Goal: Task Accomplishment & Management: Manage account settings

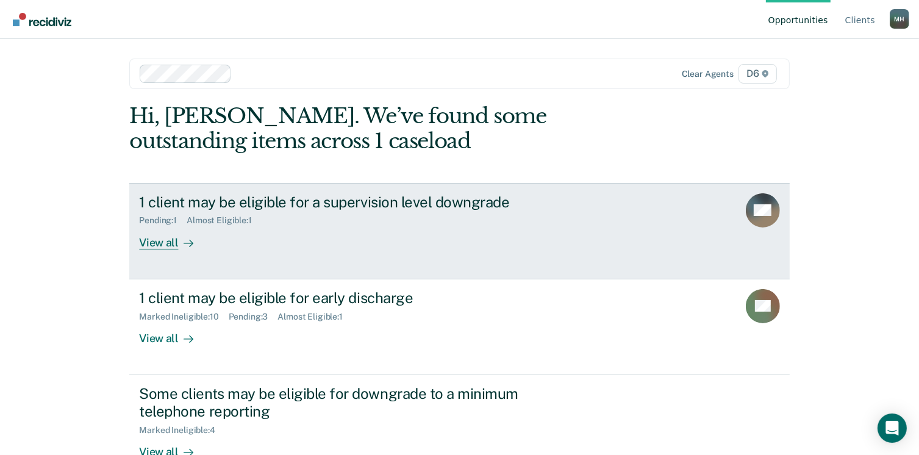
click at [141, 242] on div "View all" at bounding box center [173, 238] width 68 height 24
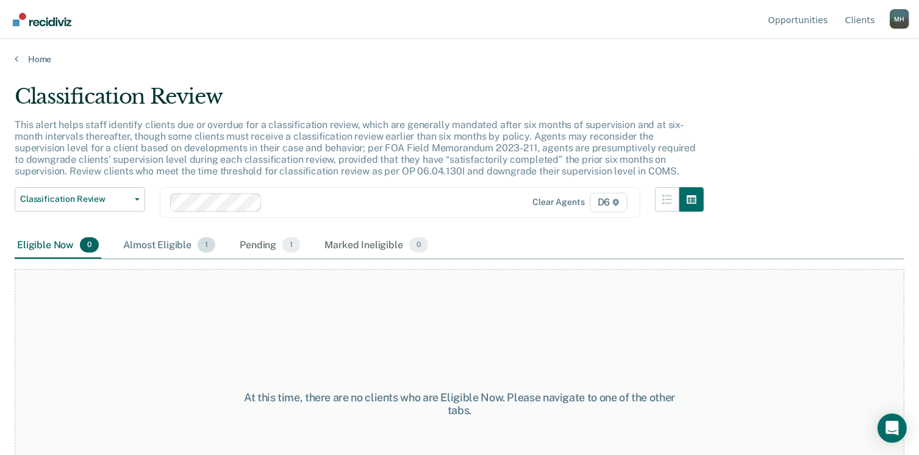
click at [166, 247] on div "Almost Eligible 1" at bounding box center [169, 245] width 97 height 27
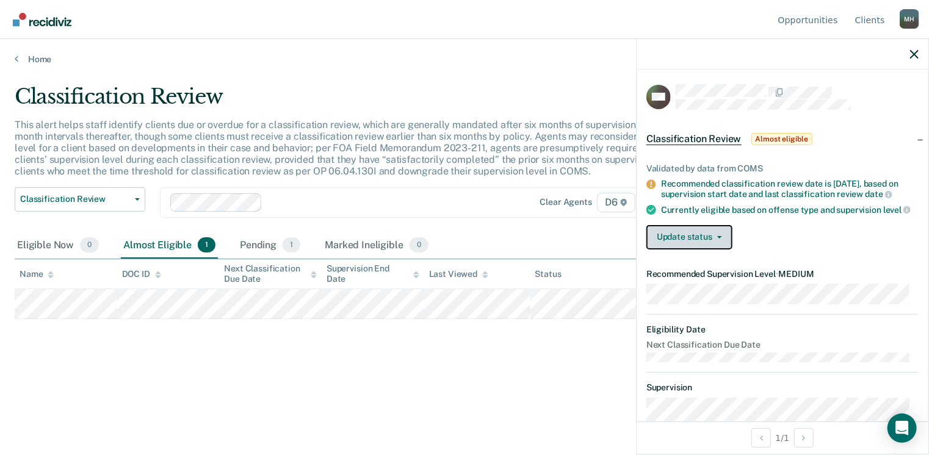
click at [720, 242] on button "Update status" at bounding box center [689, 237] width 86 height 24
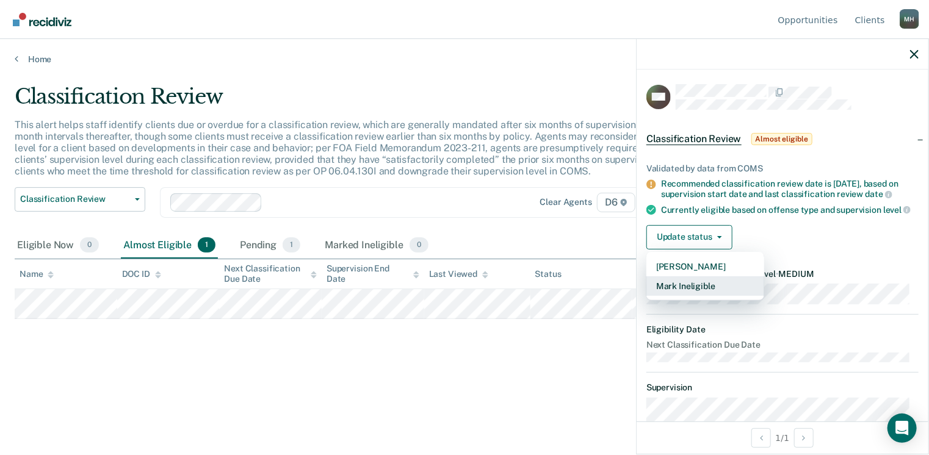
click at [716, 295] on button "Mark Ineligible" at bounding box center [705, 286] width 118 height 20
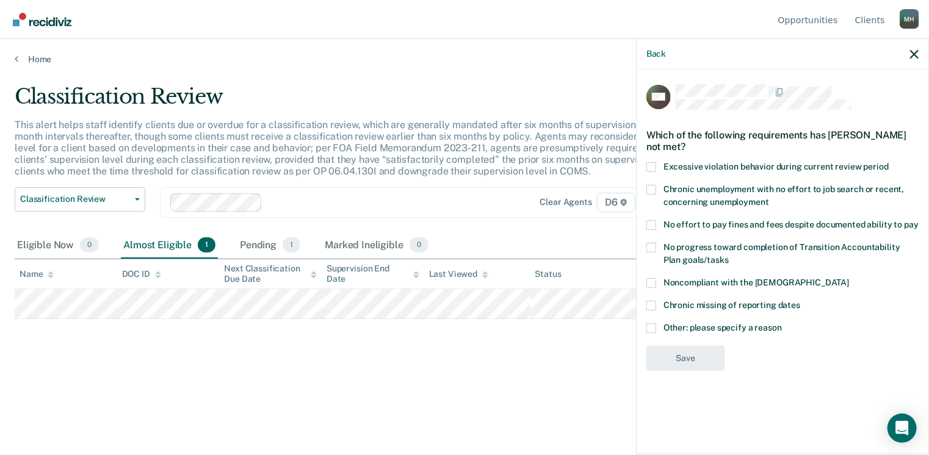
click at [657, 167] on label "Excessive violation behavior during current review period" at bounding box center [782, 168] width 272 height 13
click at [888, 162] on input "Excessive violation behavior during current review period" at bounding box center [888, 162] width 0 height 0
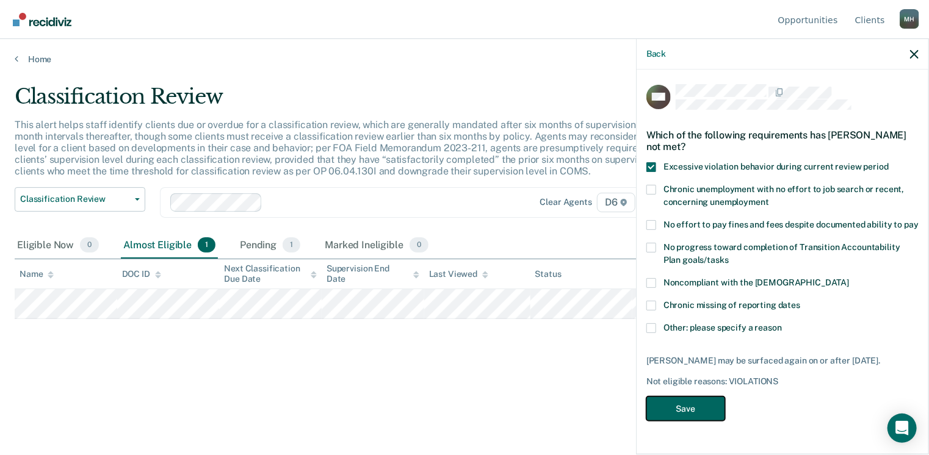
click at [674, 408] on button "Save" at bounding box center [685, 409] width 79 height 25
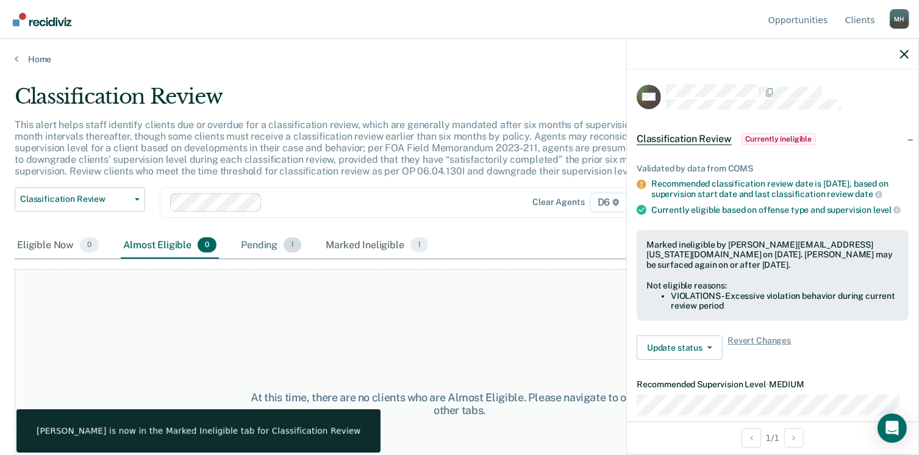
click at [271, 246] on div "Pending 1" at bounding box center [271, 245] width 65 height 27
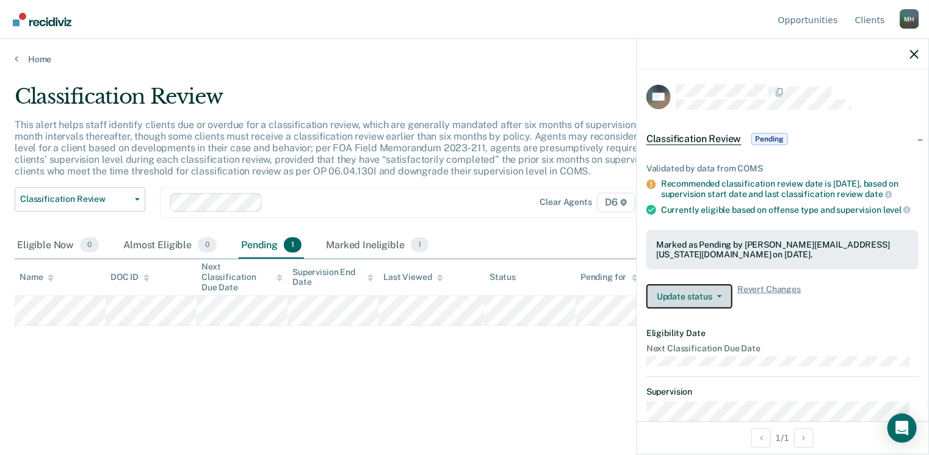
click at [717, 298] on icon "button" at bounding box center [719, 296] width 5 height 2
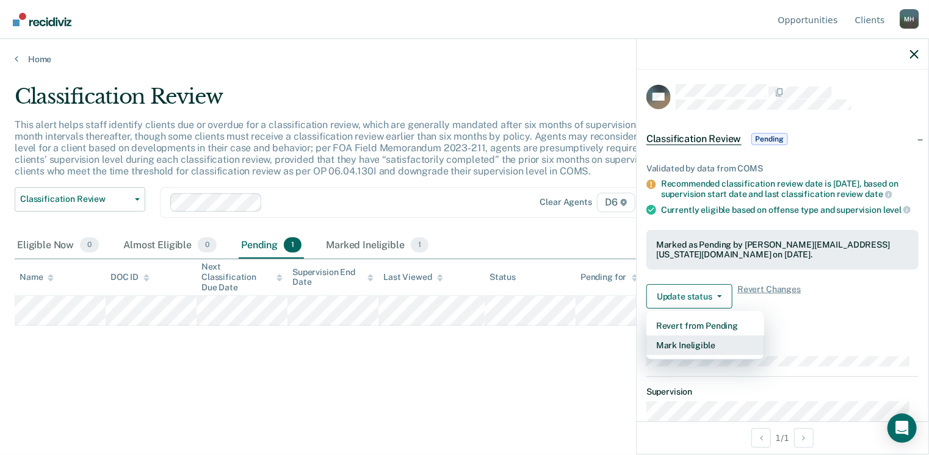
click at [705, 352] on button "Mark Ineligible" at bounding box center [705, 346] width 118 height 20
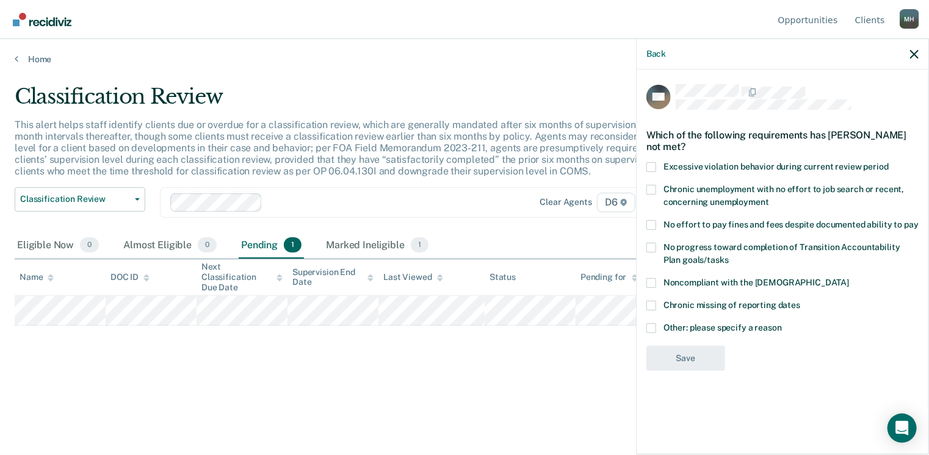
click at [652, 328] on span at bounding box center [651, 328] width 10 height 10
click at [782, 323] on input "Other: please specify a reason" at bounding box center [782, 323] width 0 height 0
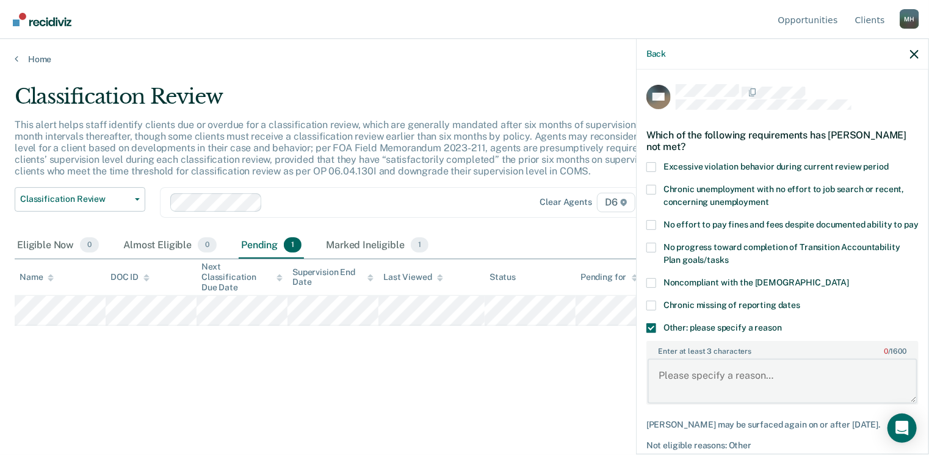
drag, startPoint x: 686, startPoint y: 383, endPoint x: 694, endPoint y: 375, distance: 12.1
click at [685, 383] on textarea "Enter at least 3 characters 0 / 1600" at bounding box center [782, 381] width 270 height 45
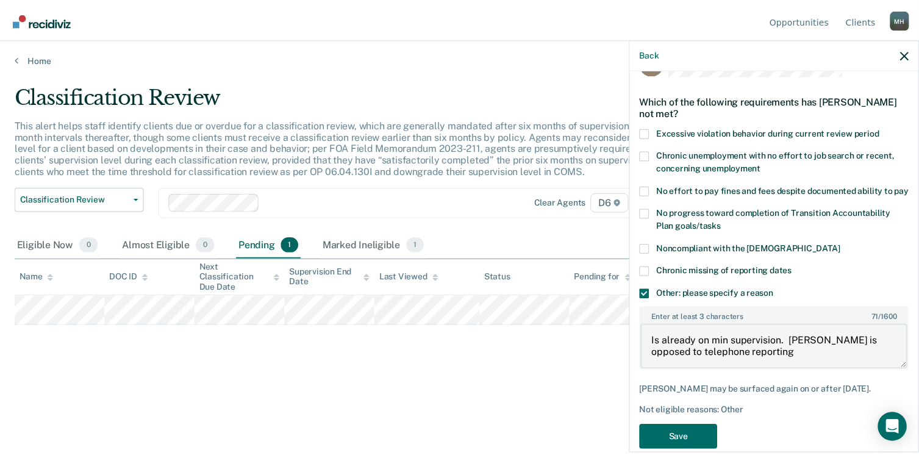
scroll to position [65, 0]
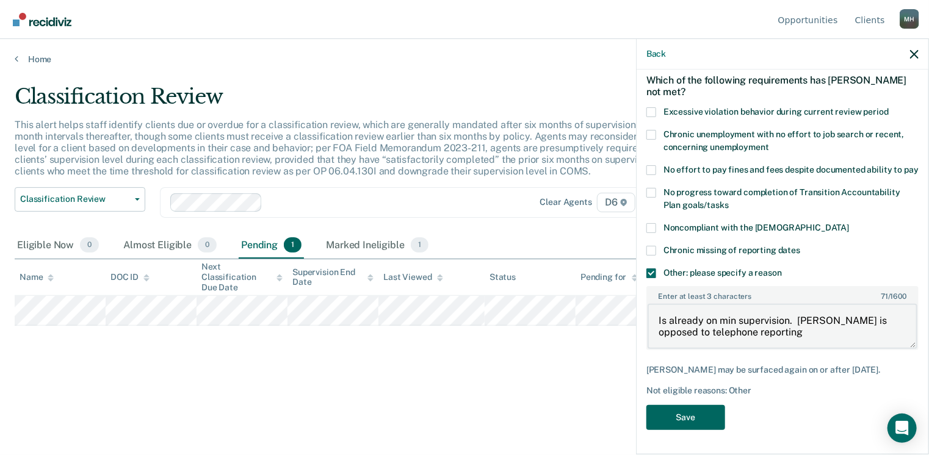
type textarea "Is already on min supervision. [PERSON_NAME] is opposed to telephone reporting"
drag, startPoint x: 694, startPoint y: 418, endPoint x: 694, endPoint y: 411, distance: 6.7
click at [694, 415] on button "Save" at bounding box center [685, 417] width 79 height 25
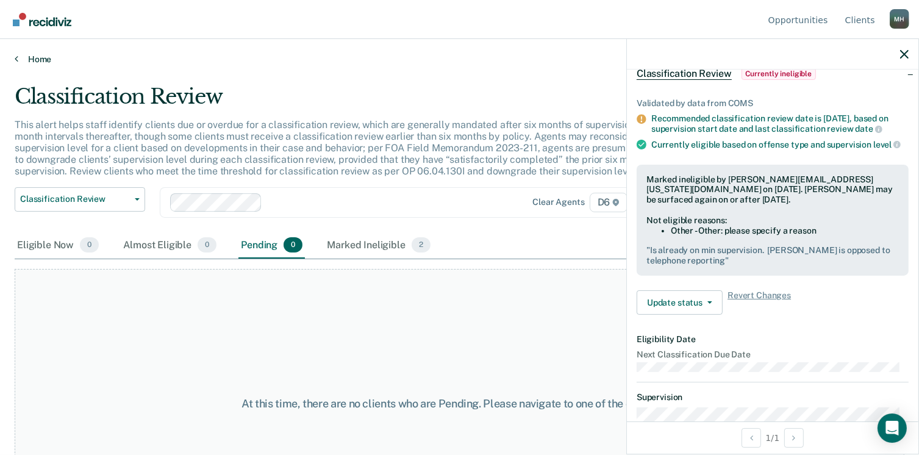
click at [34, 57] on link "Home" at bounding box center [460, 59] width 890 height 11
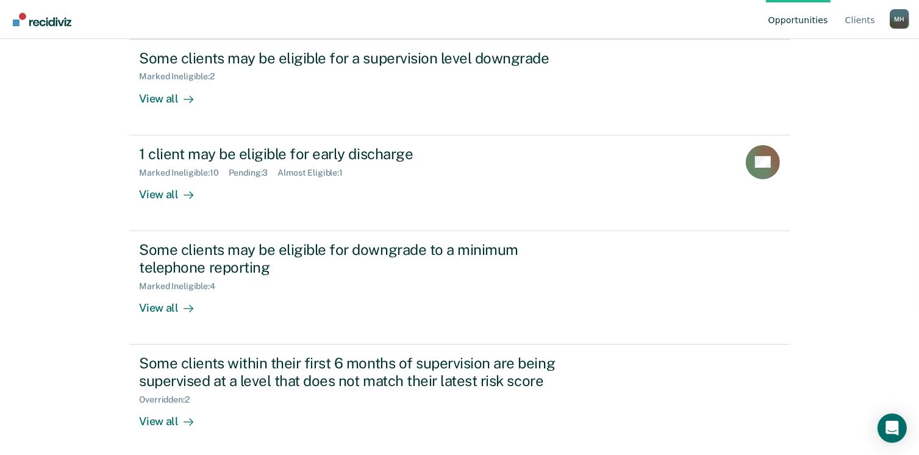
scroll to position [146, 0]
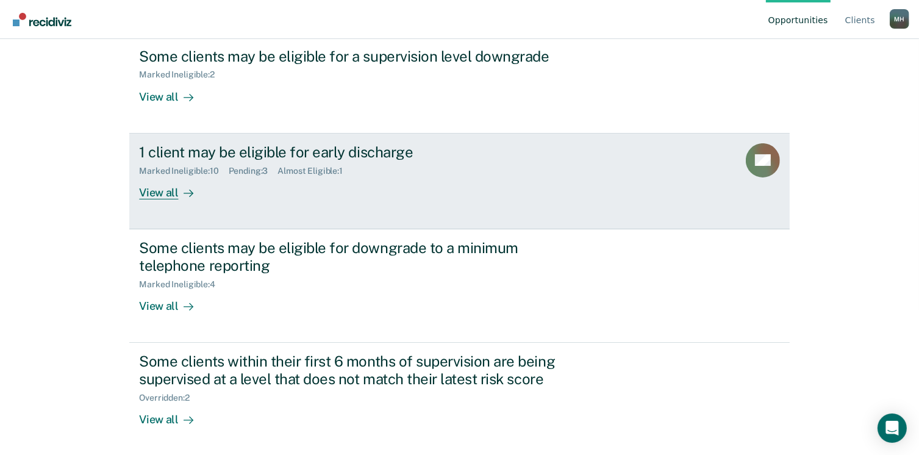
click at [153, 187] on div "View all" at bounding box center [173, 188] width 68 height 24
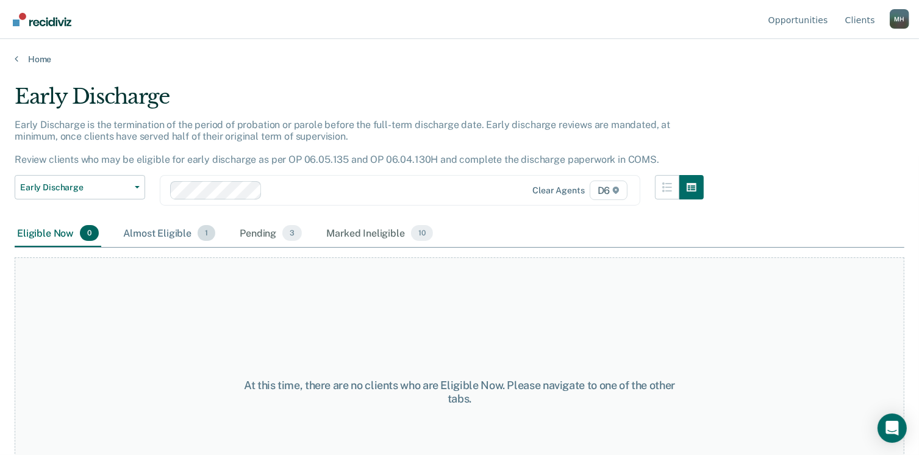
click at [163, 237] on div "Almost Eligible 1" at bounding box center [169, 233] width 97 height 27
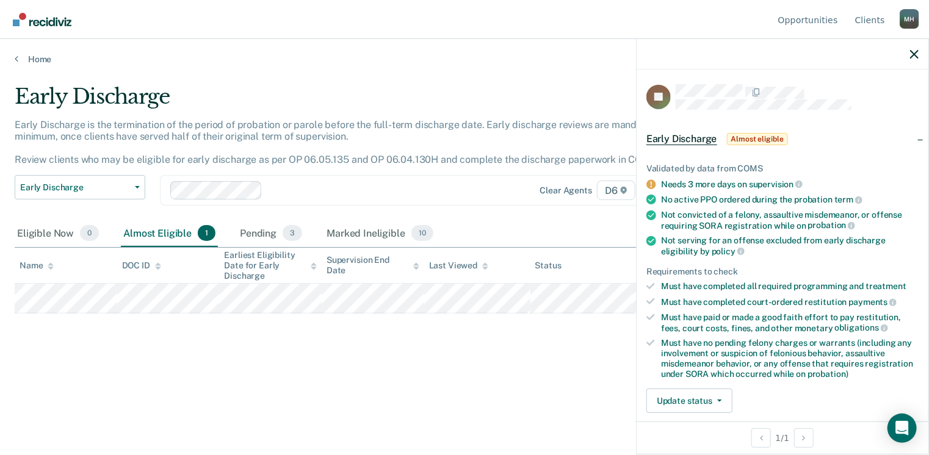
drag, startPoint x: 256, startPoint y: 228, endPoint x: 220, endPoint y: 275, distance: 58.7
click at [258, 230] on div "Pending 3" at bounding box center [270, 233] width 67 height 27
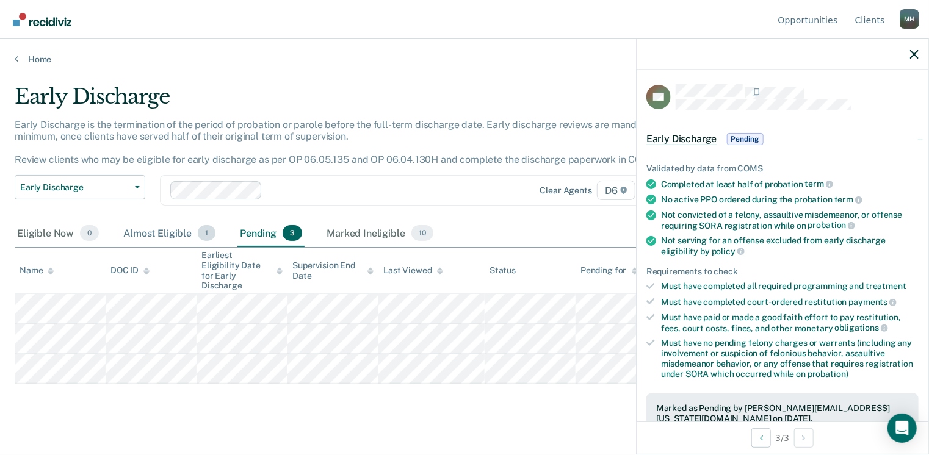
click at [171, 230] on div "Almost Eligible 1" at bounding box center [169, 233] width 97 height 27
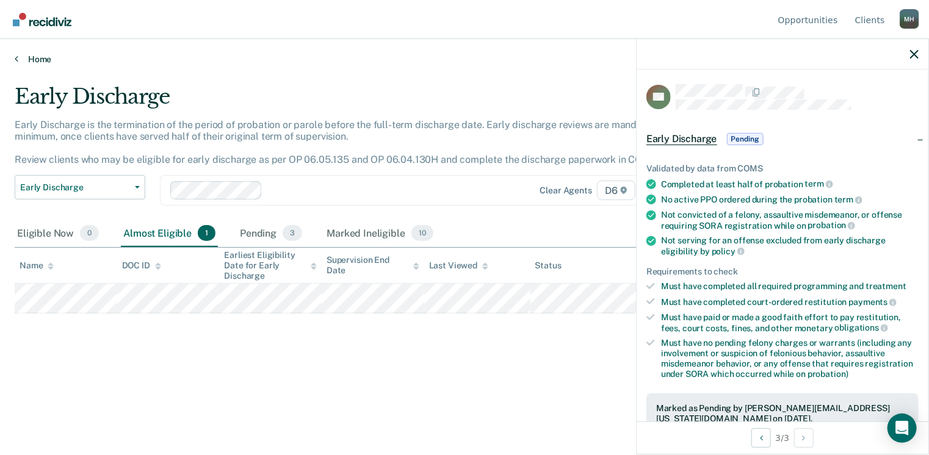
click at [43, 60] on link "Home" at bounding box center [464, 59] width 899 height 11
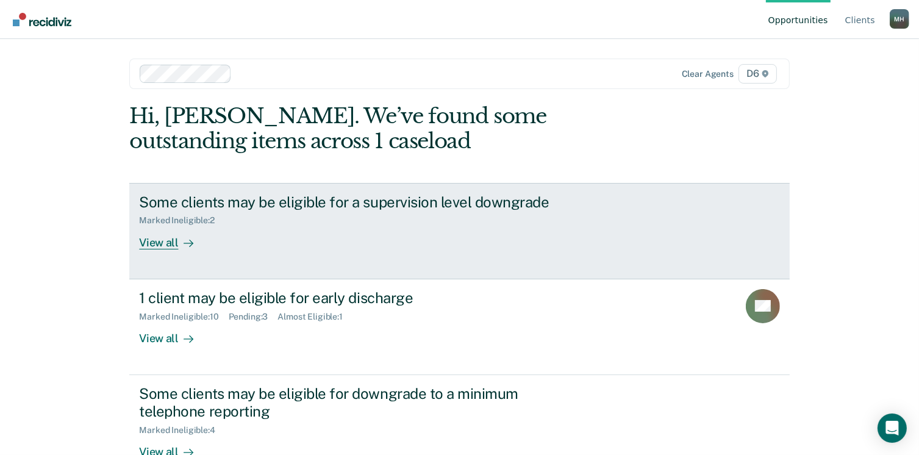
click at [161, 247] on div "View all" at bounding box center [173, 238] width 68 height 24
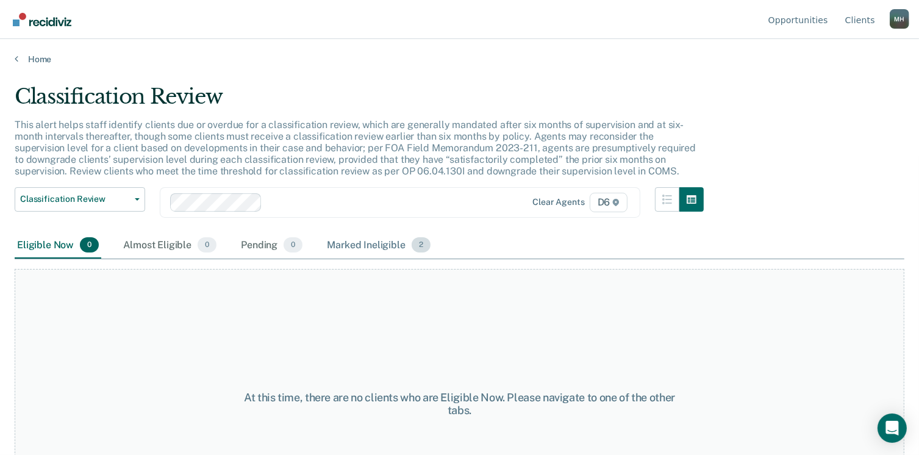
click at [337, 247] on div "Marked Ineligible 2" at bounding box center [379, 245] width 109 height 27
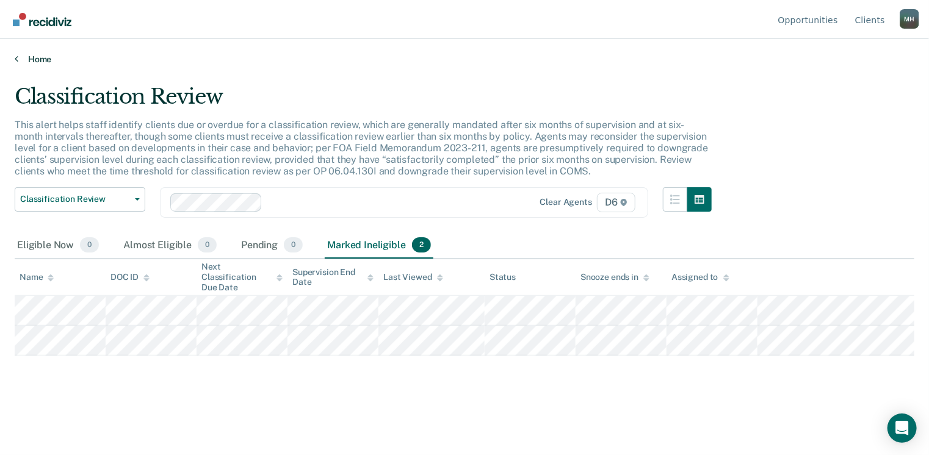
click at [30, 59] on link "Home" at bounding box center [464, 59] width 899 height 11
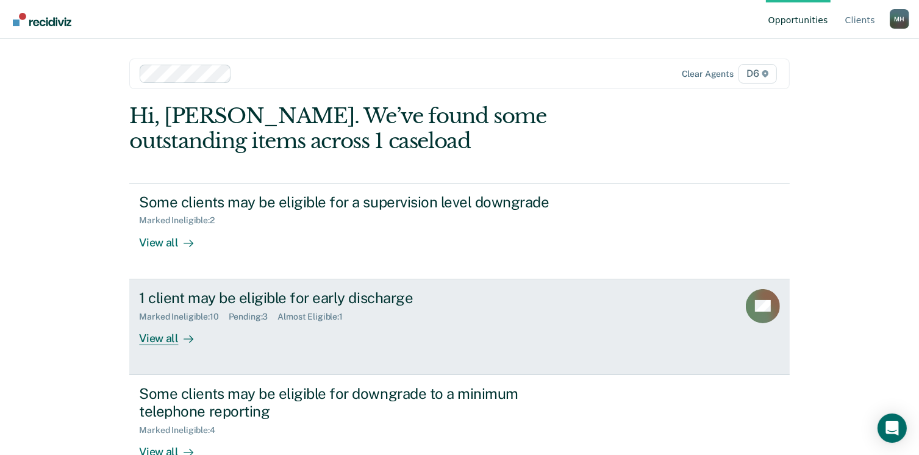
click at [159, 339] on div "View all" at bounding box center [173, 334] width 68 height 24
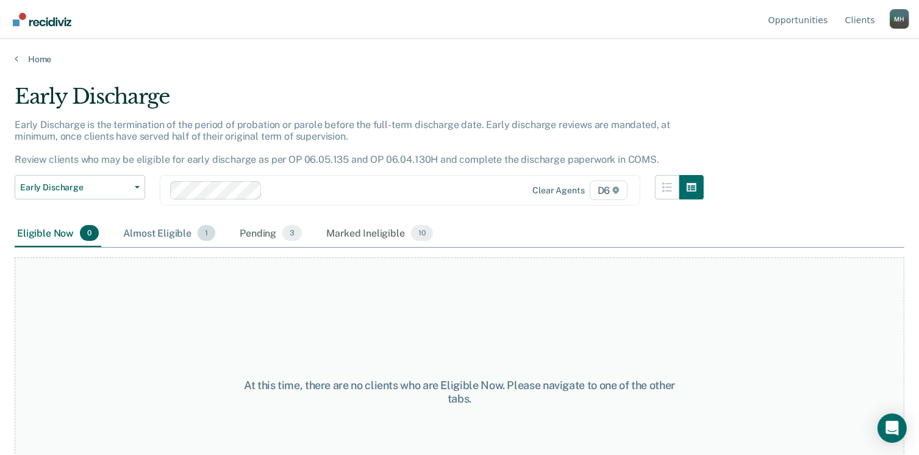
click at [156, 232] on div "Almost Eligible 1" at bounding box center [169, 233] width 97 height 27
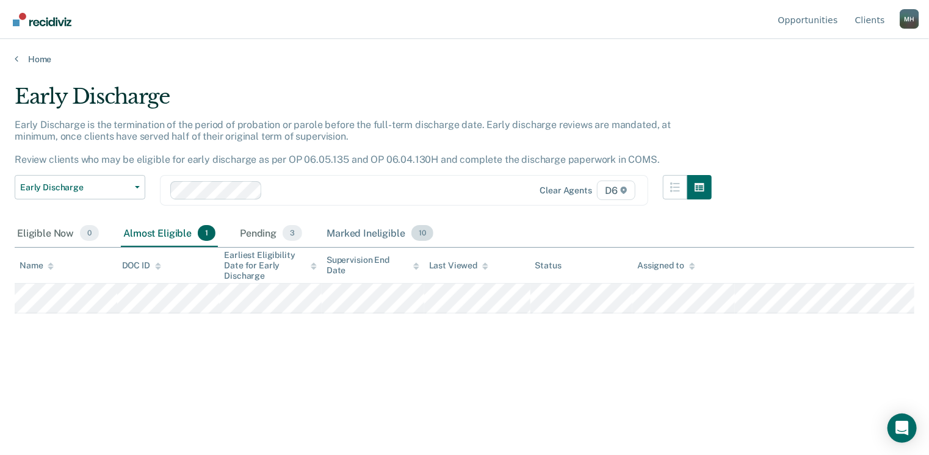
click at [344, 232] on div "Marked Ineligible 10" at bounding box center [379, 233] width 111 height 27
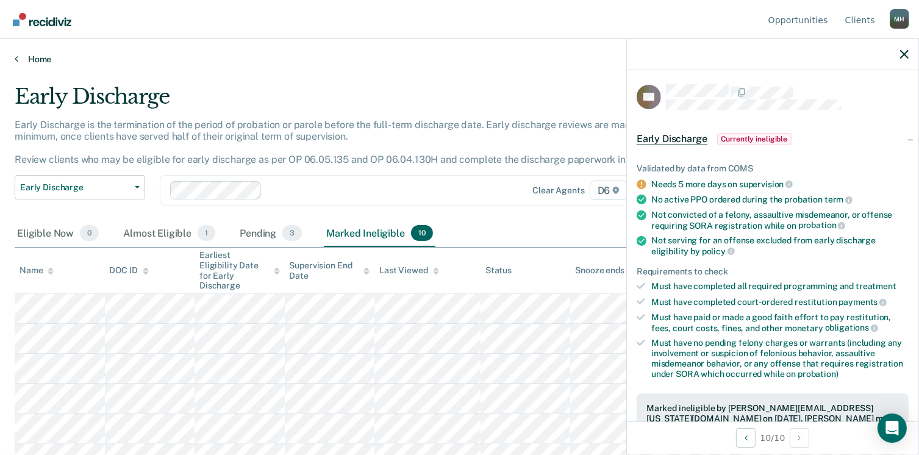
click at [35, 57] on link "Home" at bounding box center [460, 59] width 890 height 11
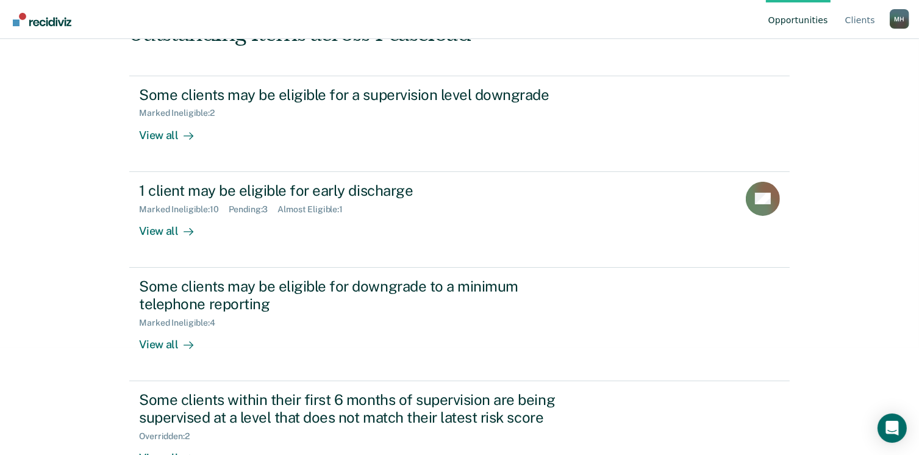
scroll to position [146, 0]
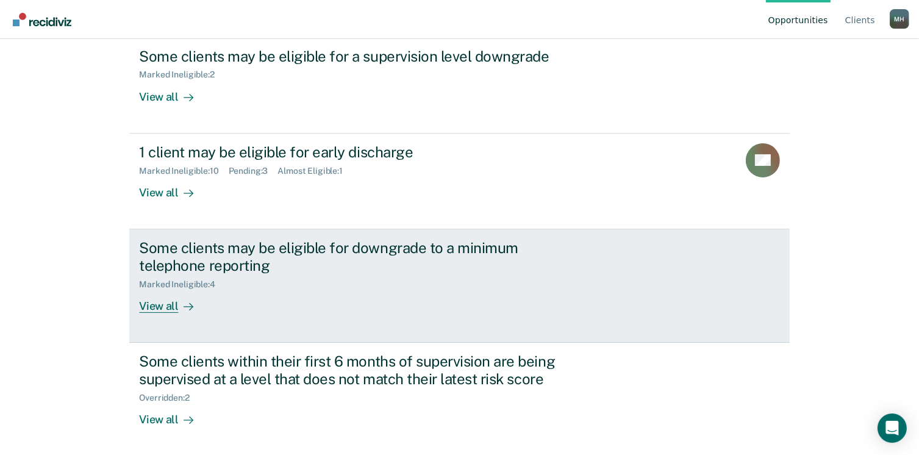
click at [159, 301] on div "View all" at bounding box center [173, 301] width 68 height 24
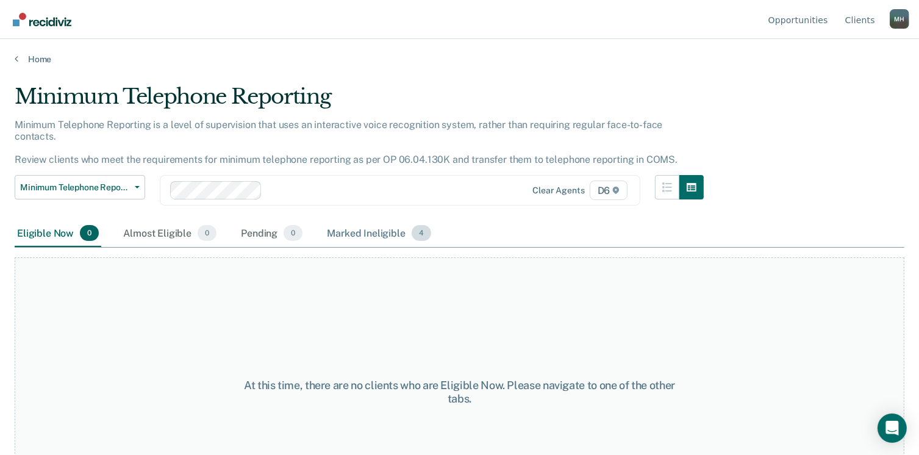
click at [356, 220] on div "Marked Ineligible 4" at bounding box center [379, 233] width 109 height 27
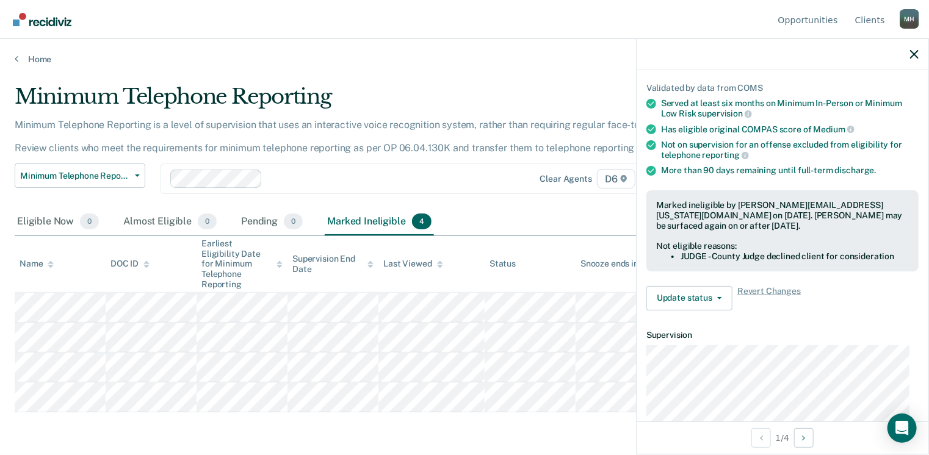
scroll to position [52, 0]
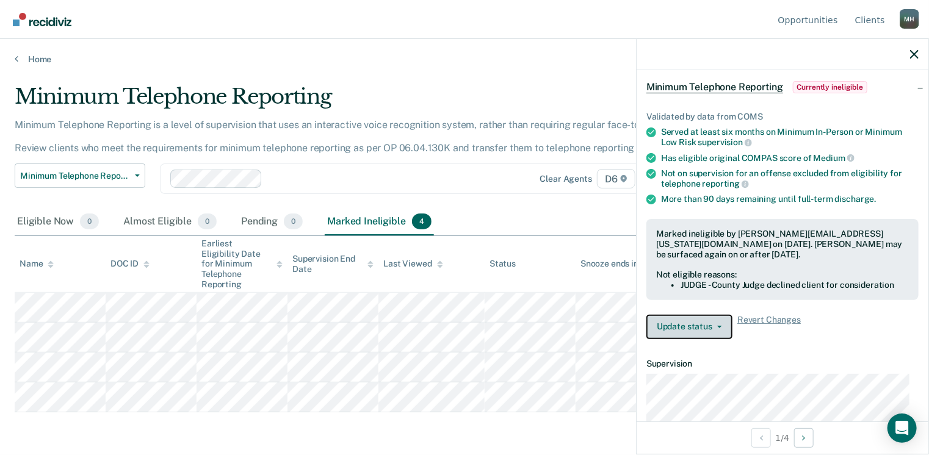
click at [700, 320] on button "Update status" at bounding box center [689, 327] width 86 height 24
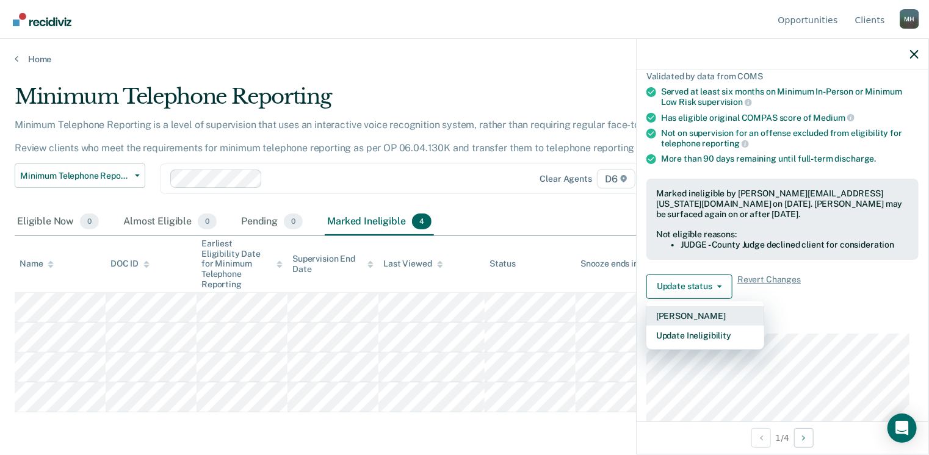
scroll to position [113, 0]
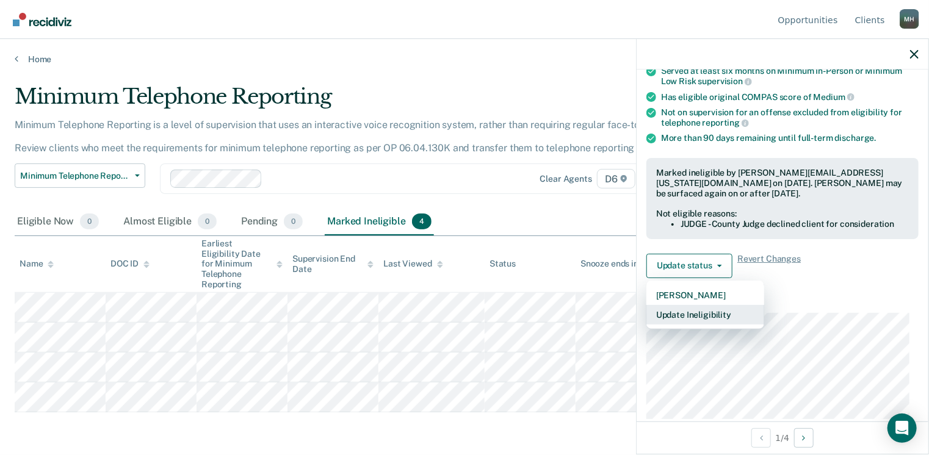
click at [690, 314] on button "Update Ineligibility" at bounding box center [705, 315] width 118 height 20
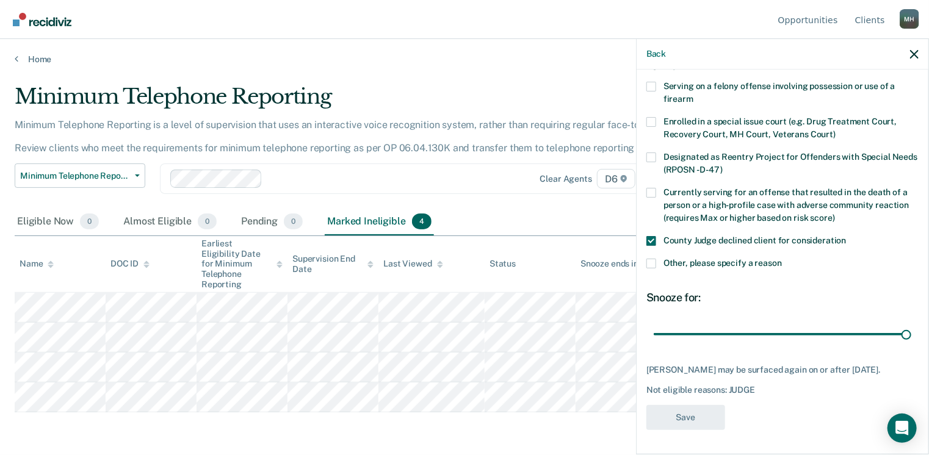
click at [553, 202] on div "Minimum Telephone Reporting Classification Review Early Discharge Minimum Telep…" at bounding box center [363, 185] width 697 height 45
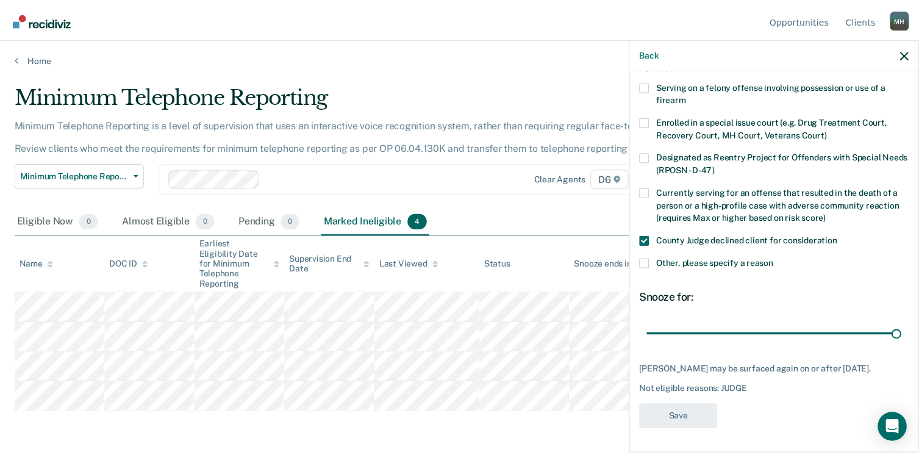
scroll to position [79, 0]
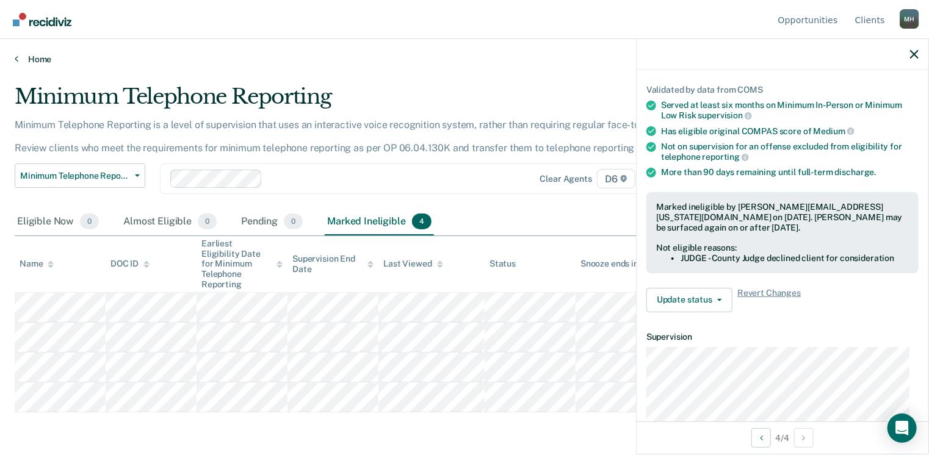
click at [40, 62] on link "Home" at bounding box center [464, 59] width 899 height 11
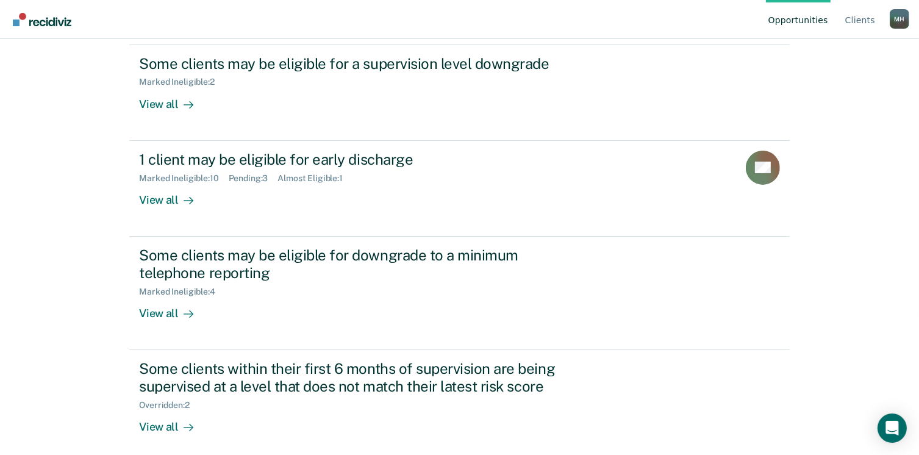
scroll to position [146, 0]
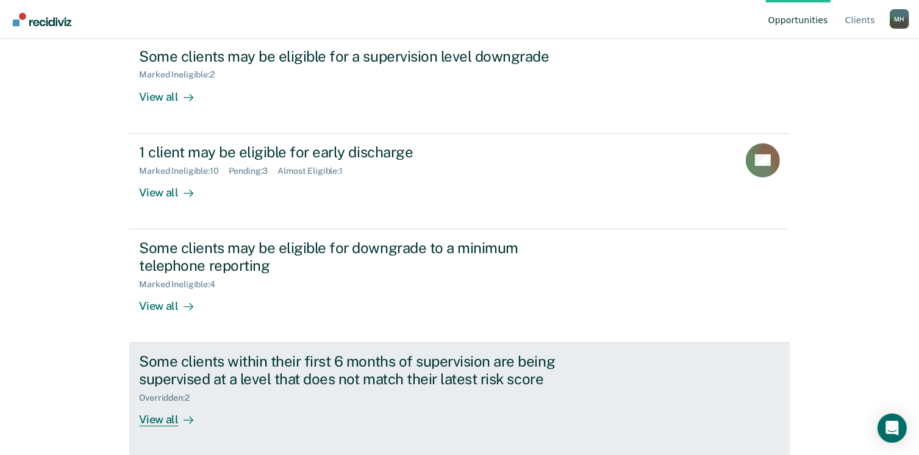
click at [160, 417] on div "View all" at bounding box center [173, 415] width 68 height 24
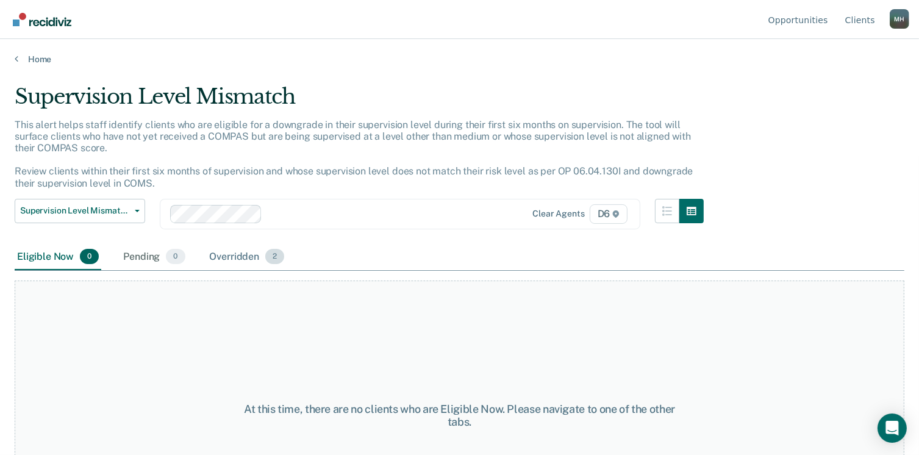
click at [225, 254] on div "Overridden 2" at bounding box center [247, 257] width 80 height 27
